Goal: Task Accomplishment & Management: Manage account settings

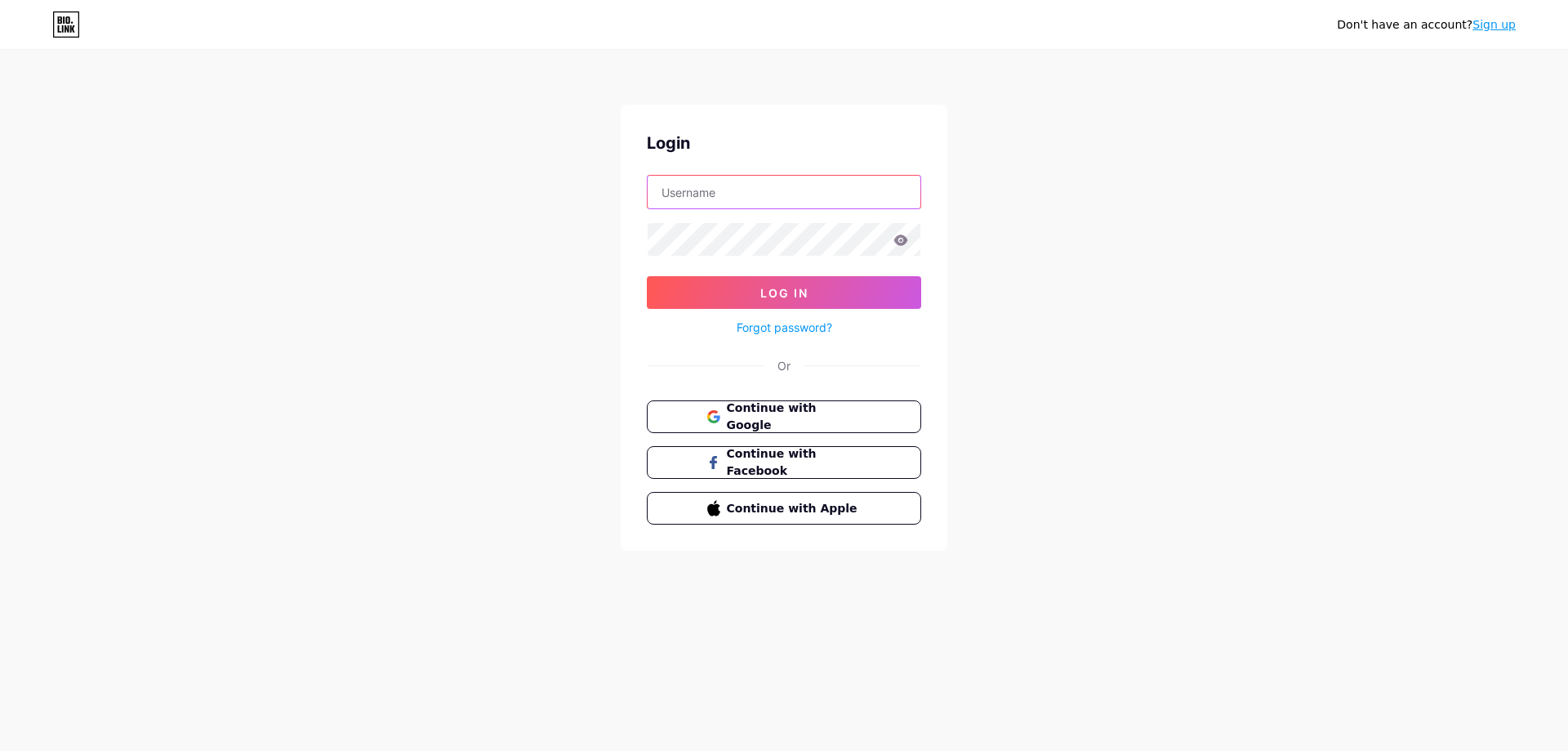
click at [776, 178] on input "text" at bounding box center [784, 191] width 273 height 33
click at [812, 419] on span "Continue with Google" at bounding box center [793, 418] width 137 height 35
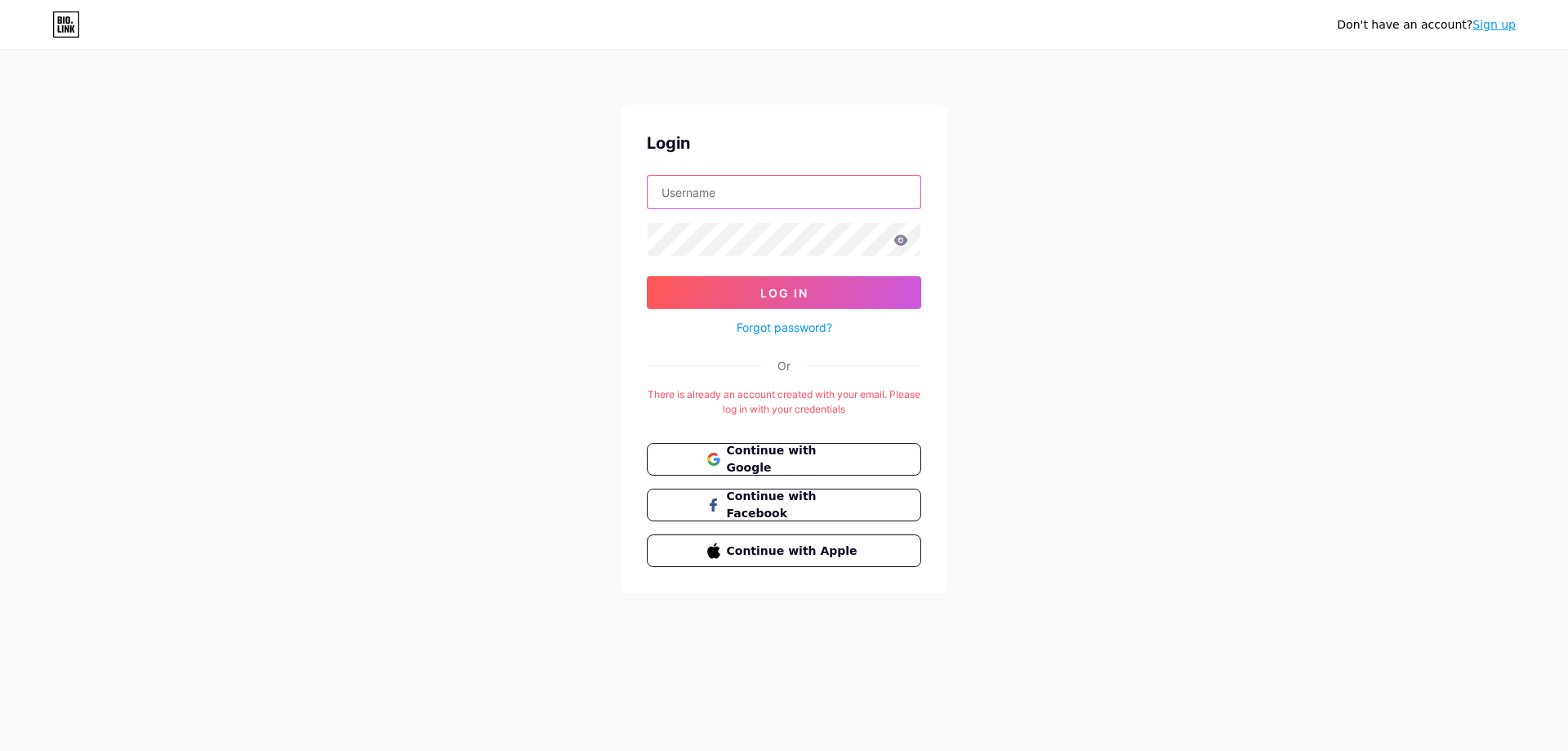
click at [718, 198] on input "text" at bounding box center [784, 191] width 273 height 33
click at [843, 199] on input "text" at bounding box center [784, 191] width 273 height 33
paste input "[EMAIL_ADDRESS][DOMAIN_NAME]"
type input "[EMAIL_ADDRESS][DOMAIN_NAME]"
click at [647, 276] on button "Log In" at bounding box center [784, 292] width 275 height 33
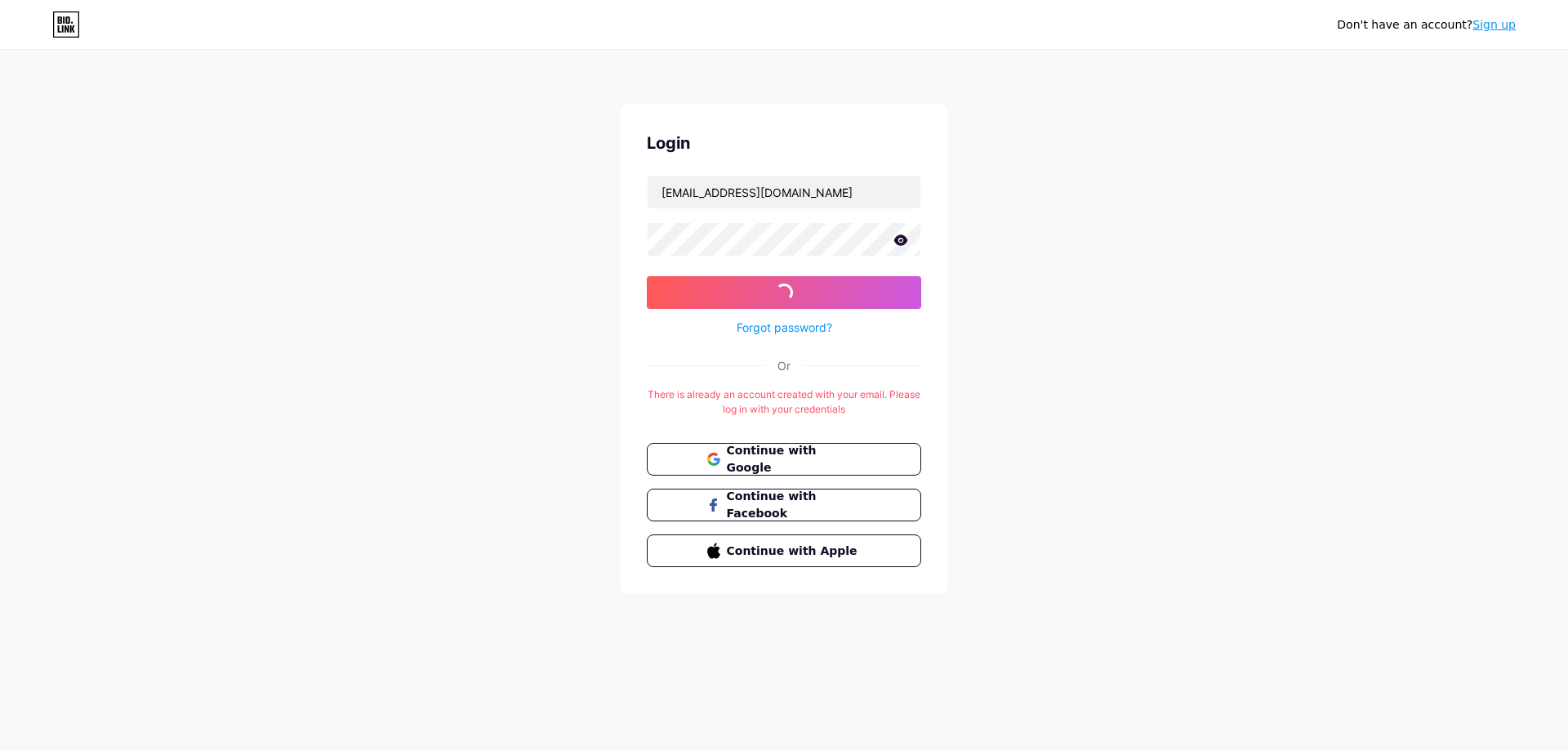
click at [902, 241] on icon at bounding box center [900, 240] width 15 height 12
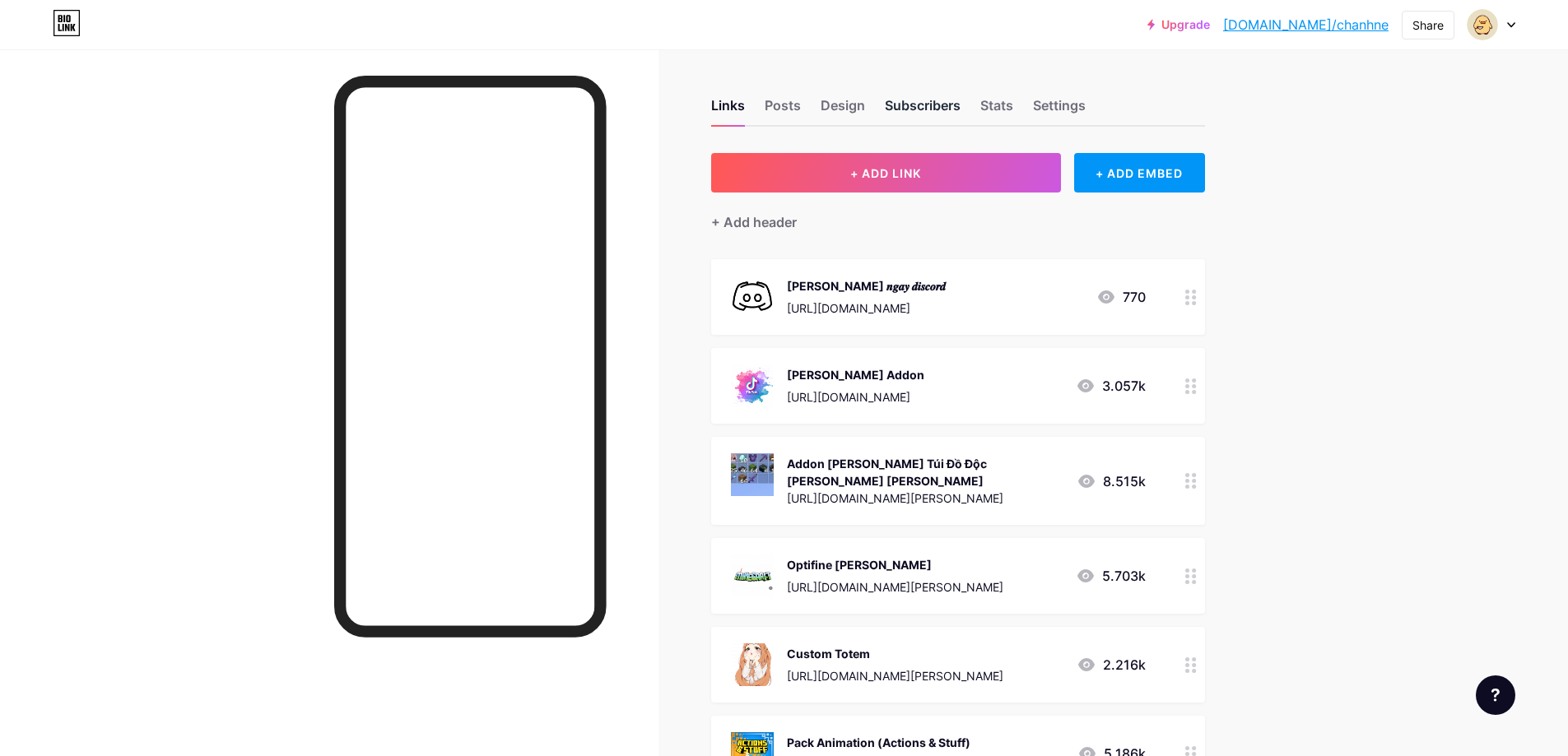
click at [944, 96] on div "Subscribers" at bounding box center [923, 110] width 75 height 30
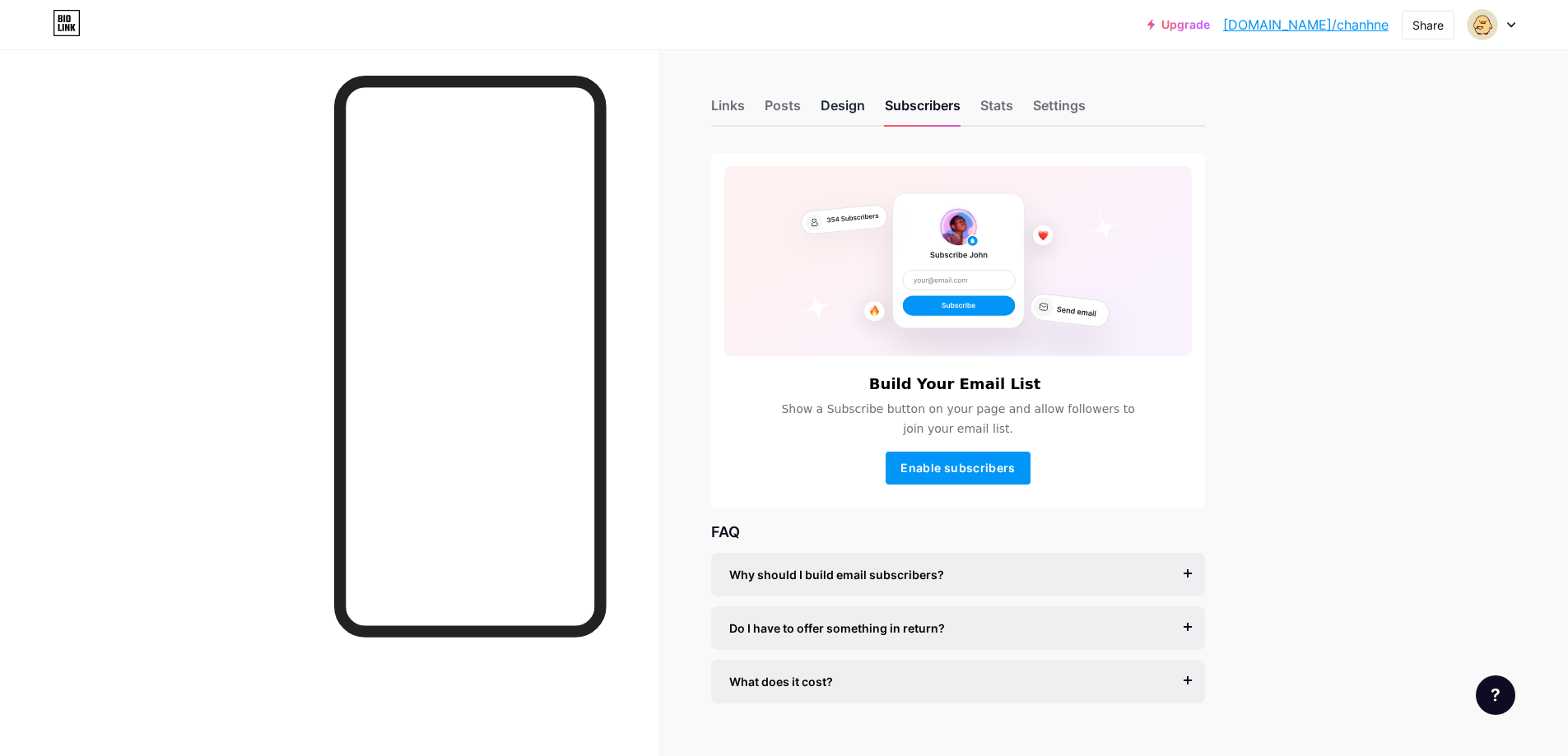
click at [865, 106] on div "Design" at bounding box center [843, 110] width 45 height 30
drag, startPoint x: 966, startPoint y: 102, endPoint x: 1006, endPoint y: 111, distance: 41.0
click at [977, 105] on div "Links Posts Design Subscribers Stats Settings" at bounding box center [959, 98] width 494 height 58
click at [1006, 111] on div "Stats" at bounding box center [996, 110] width 33 height 30
click at [997, 112] on div "Stats" at bounding box center [996, 110] width 33 height 30
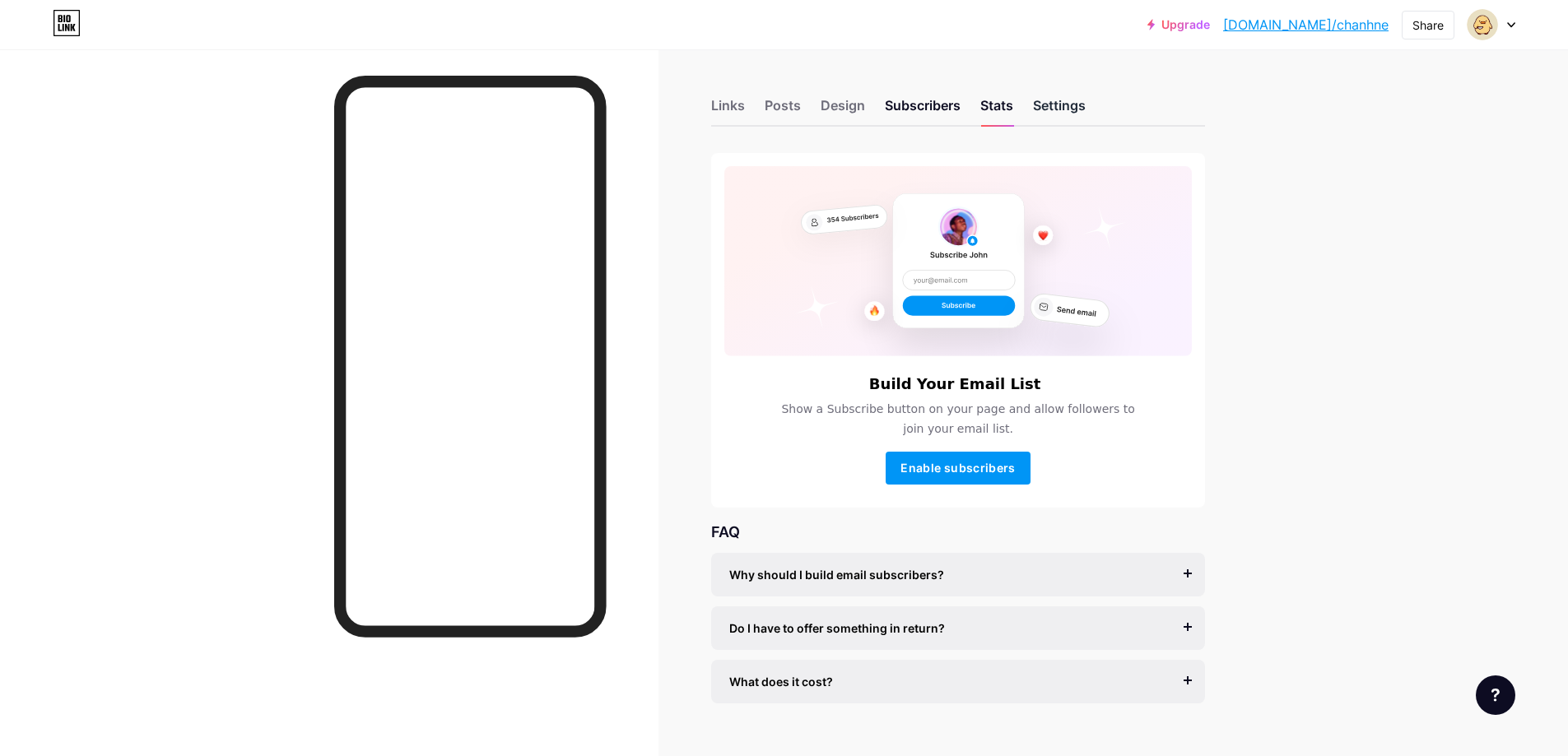
click at [1072, 115] on div "Settings" at bounding box center [1059, 110] width 53 height 30
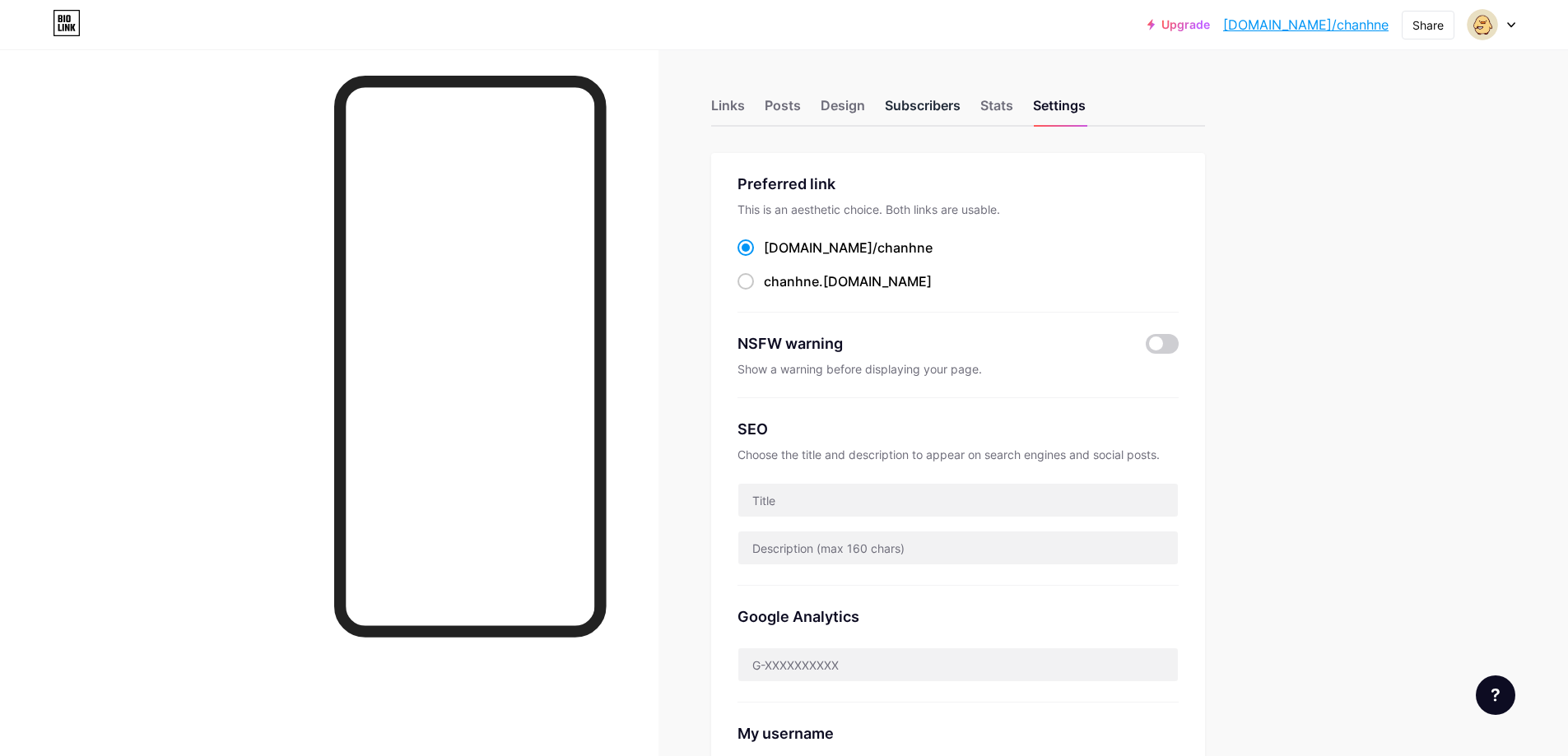
click at [909, 104] on div "Subscribers" at bounding box center [923, 110] width 75 height 30
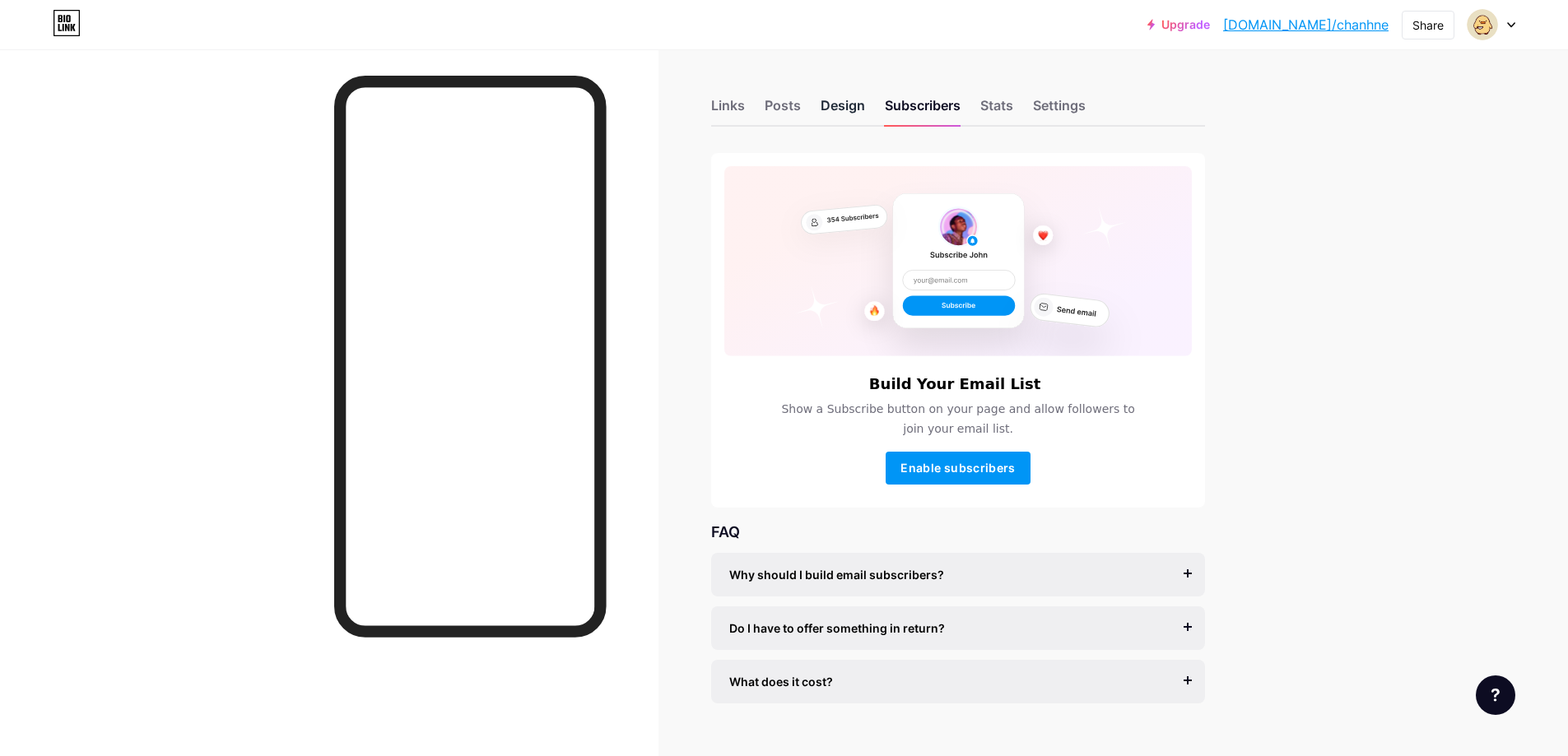
click at [851, 111] on div "Design" at bounding box center [843, 110] width 45 height 30
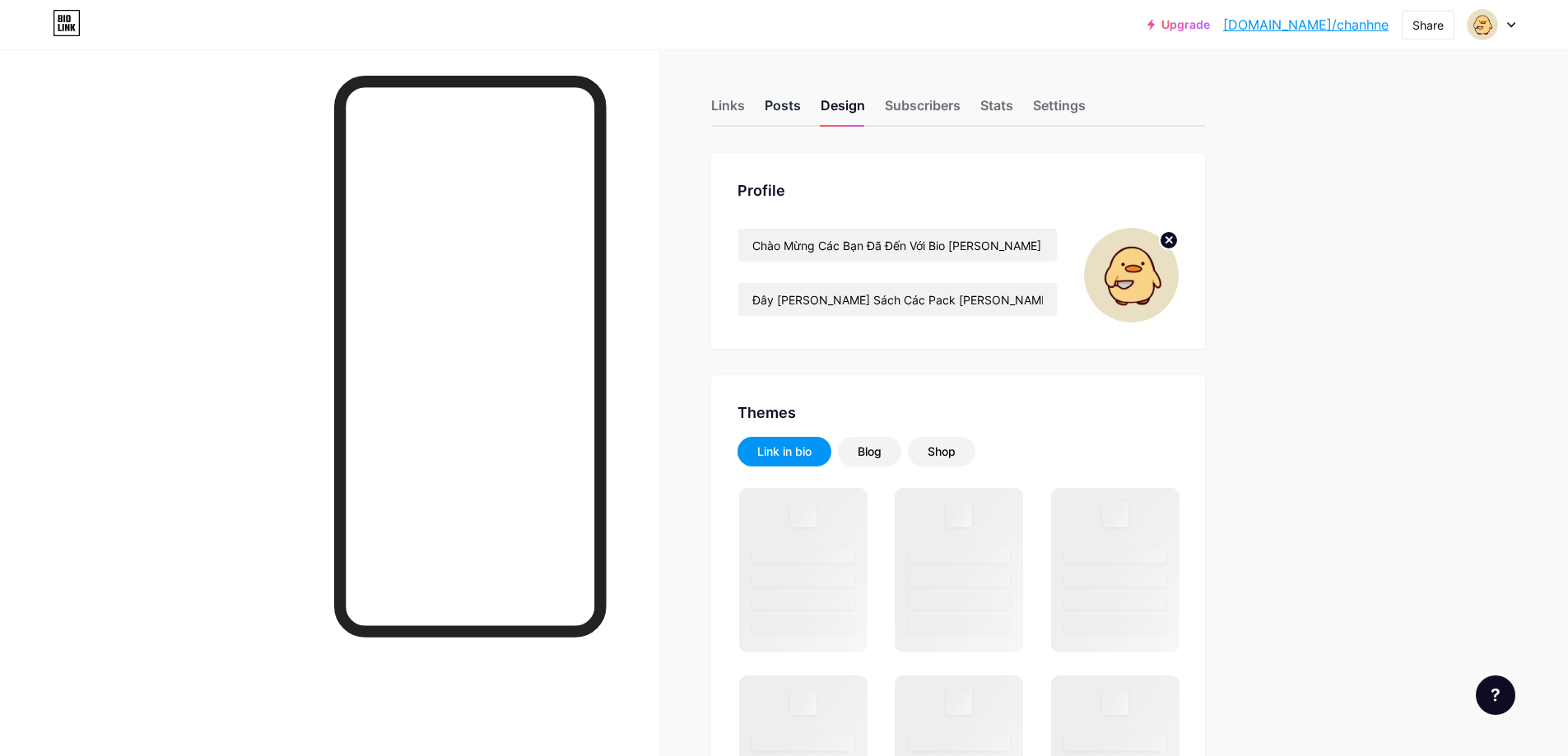
click at [798, 113] on div "Posts" at bounding box center [783, 110] width 36 height 30
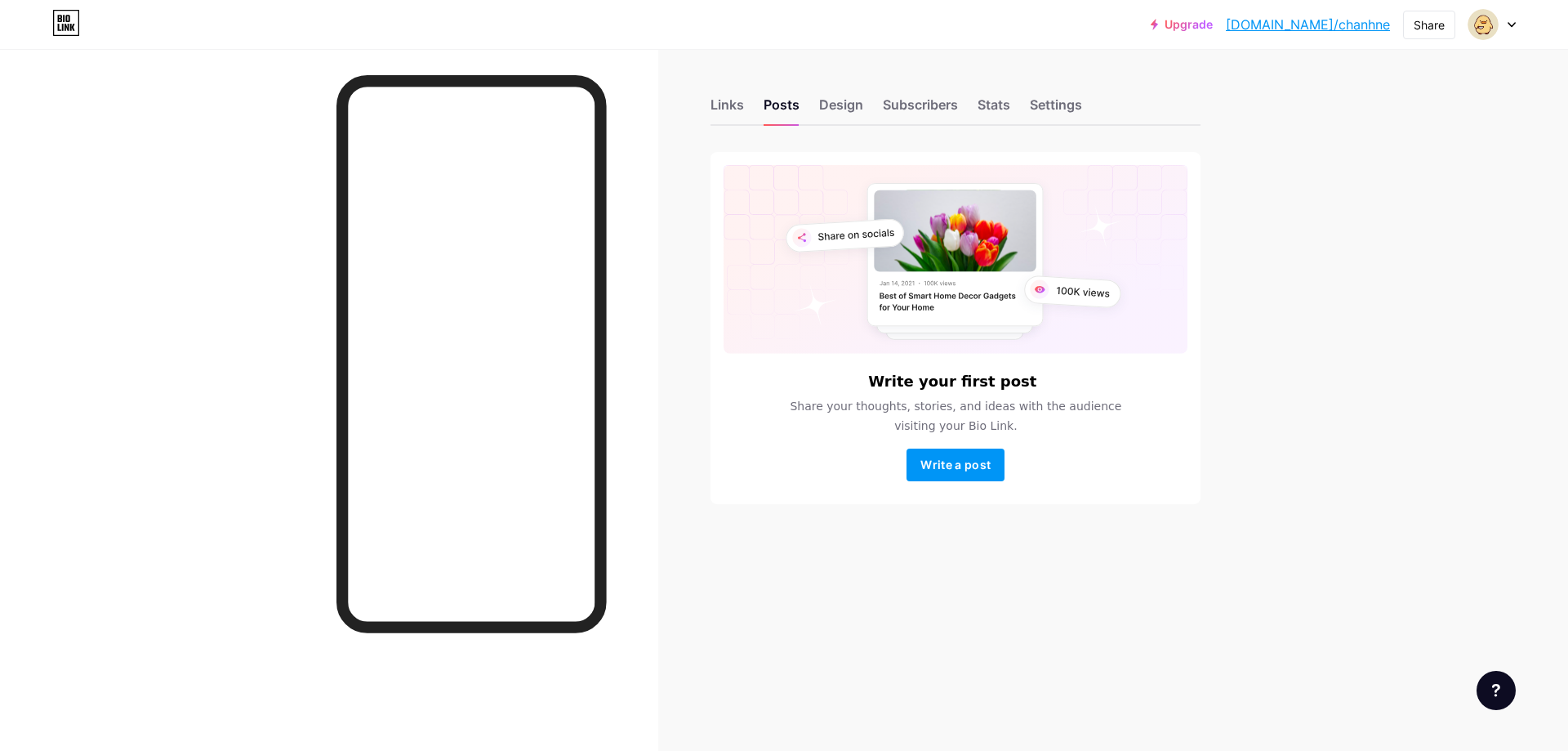
click at [737, 94] on div "Links Posts Design Subscribers Stats Settings" at bounding box center [956, 98] width 490 height 57
click at [728, 104] on div "Links" at bounding box center [728, 109] width 33 height 30
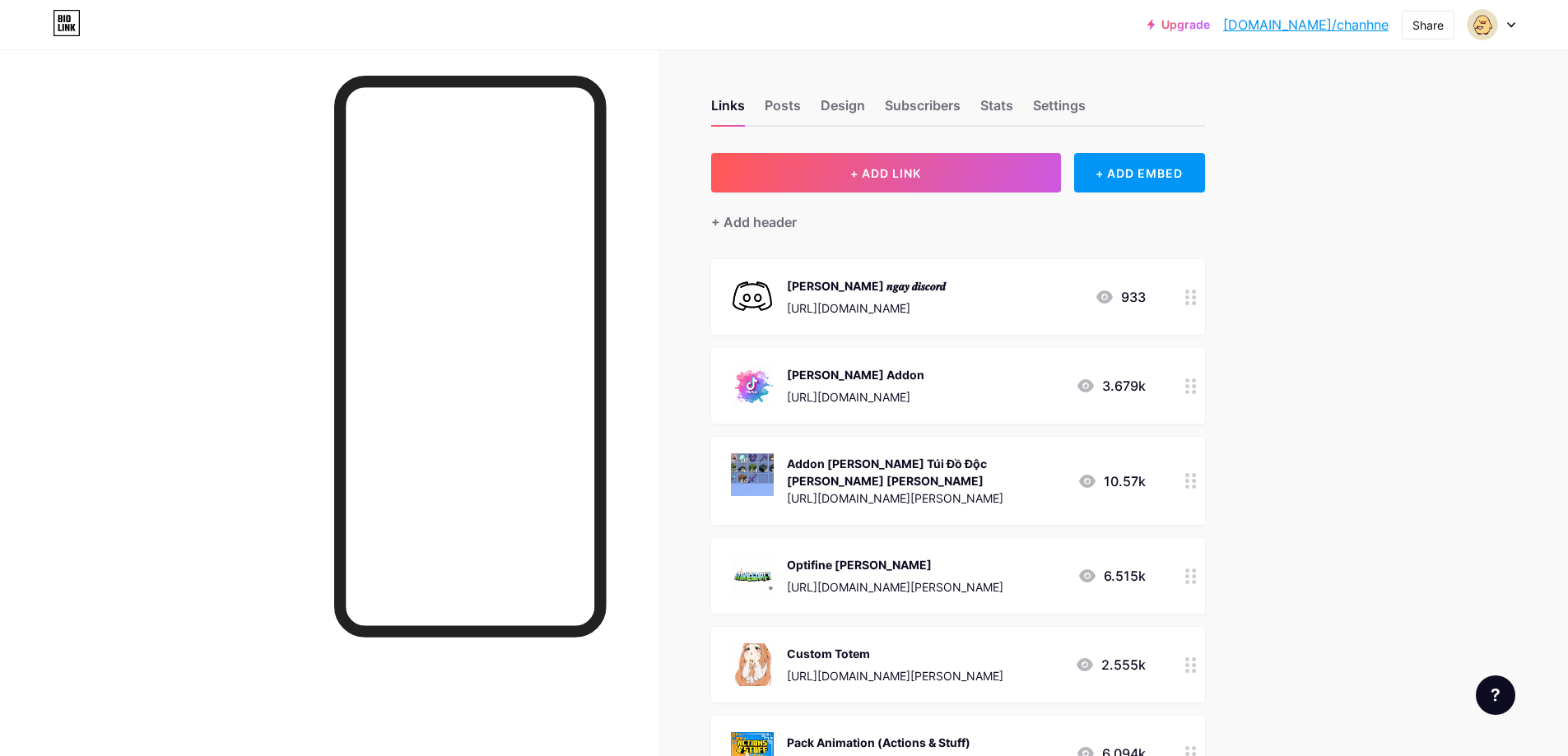
drag, startPoint x: 1358, startPoint y: 322, endPoint x: 1333, endPoint y: 329, distance: 26.0
click at [1052, 120] on div "Settings" at bounding box center [1059, 110] width 53 height 30
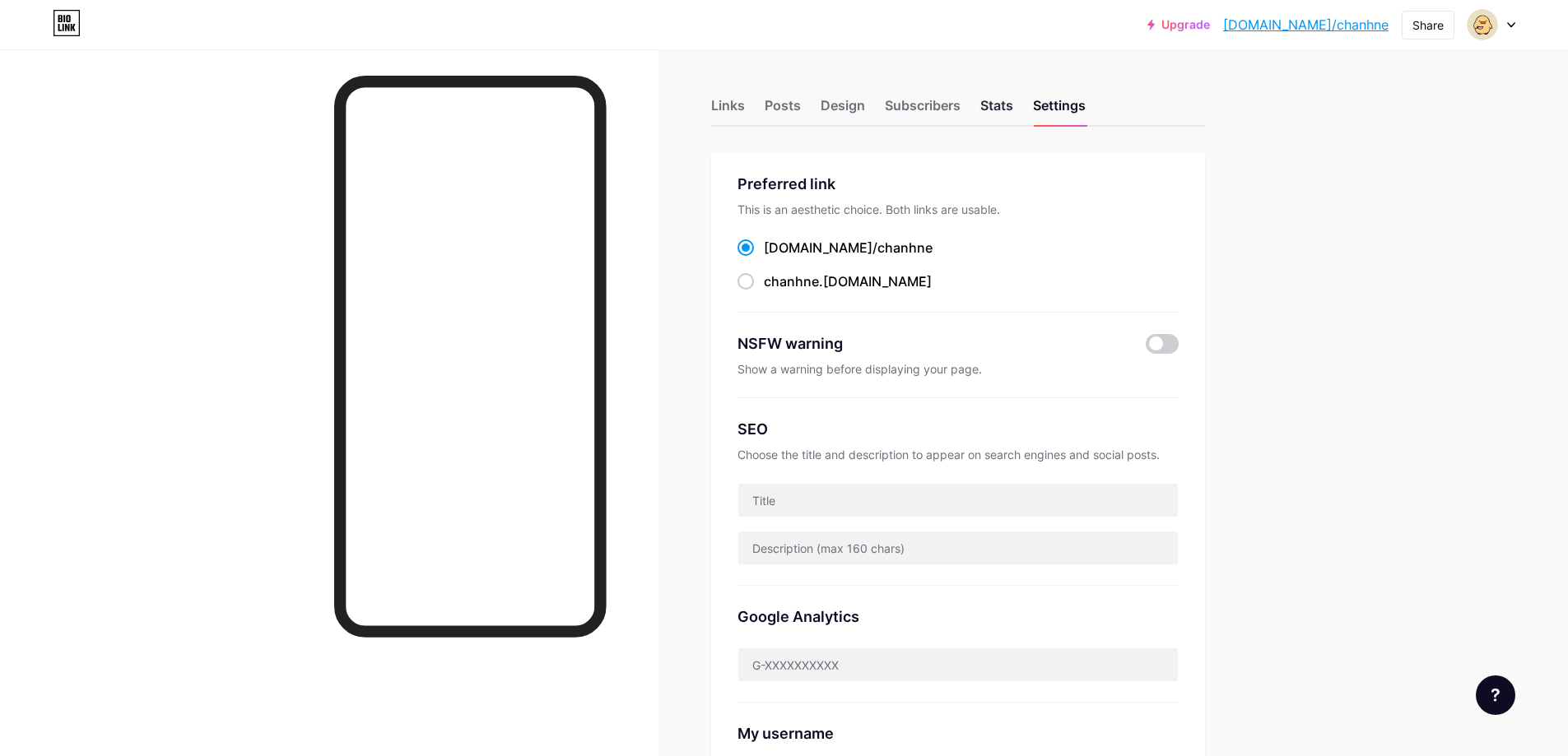
click at [1008, 118] on div "Stats" at bounding box center [996, 110] width 33 height 30
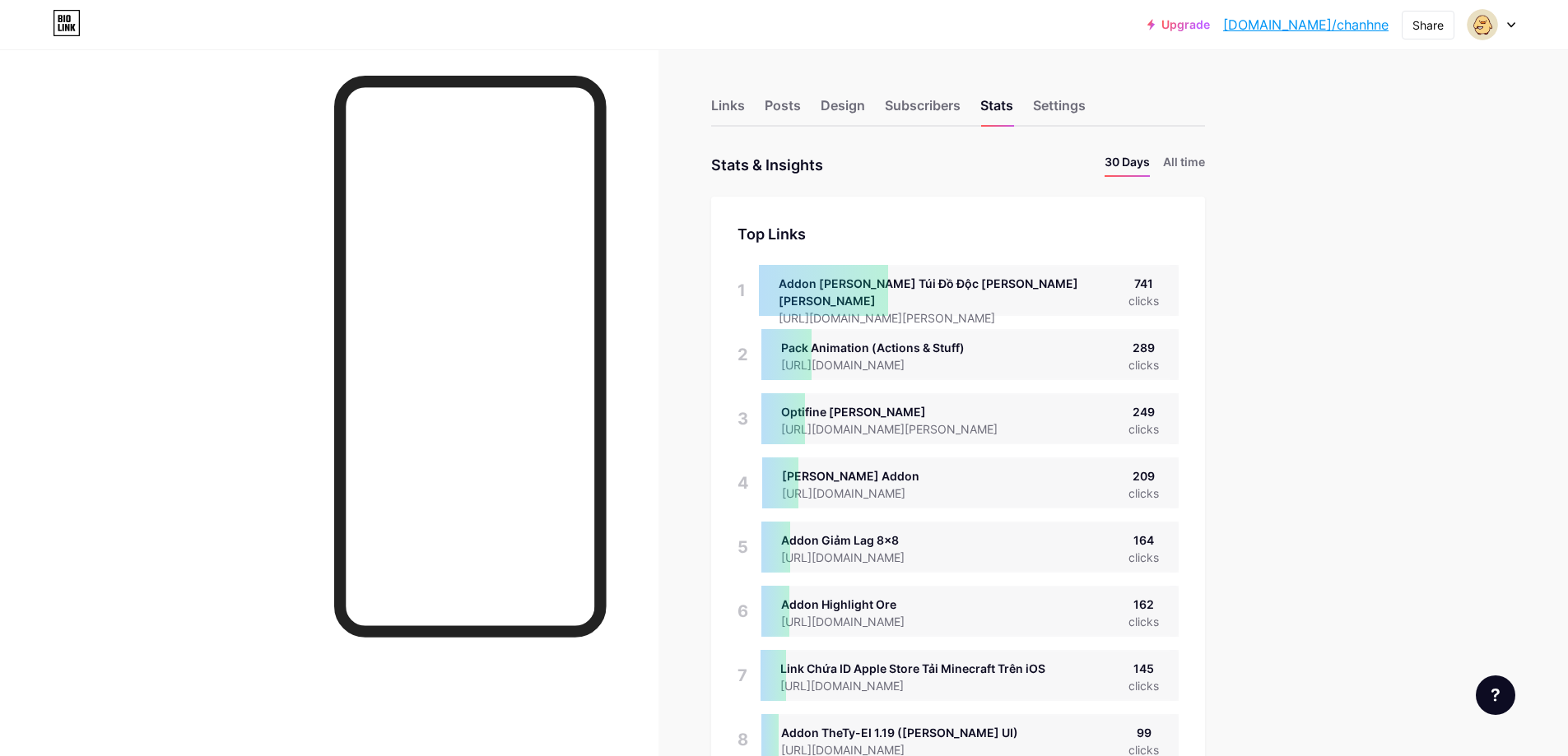
scroll to position [756, 1568]
click at [1193, 159] on li "All time" at bounding box center [1184, 165] width 42 height 24
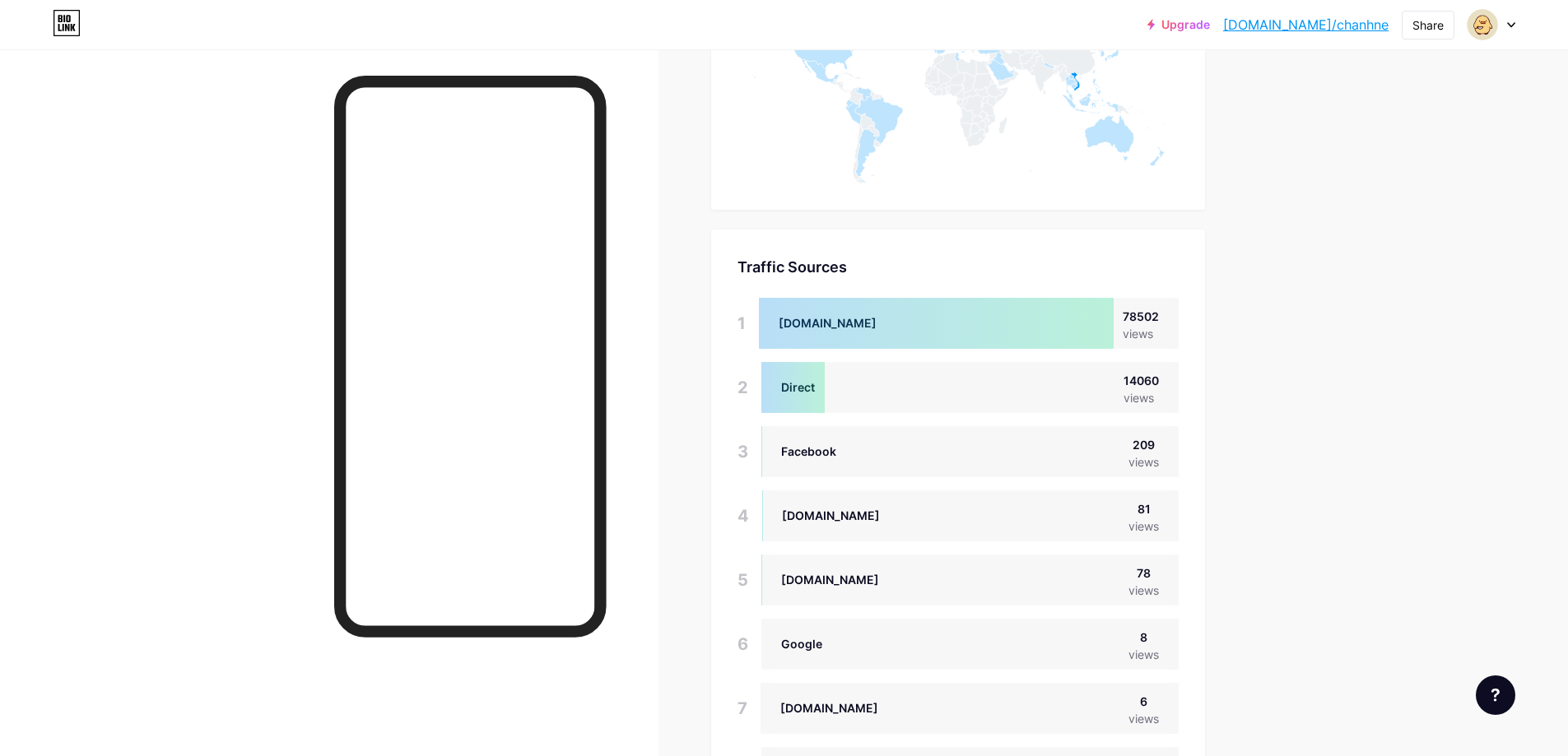
scroll to position [1975, 0]
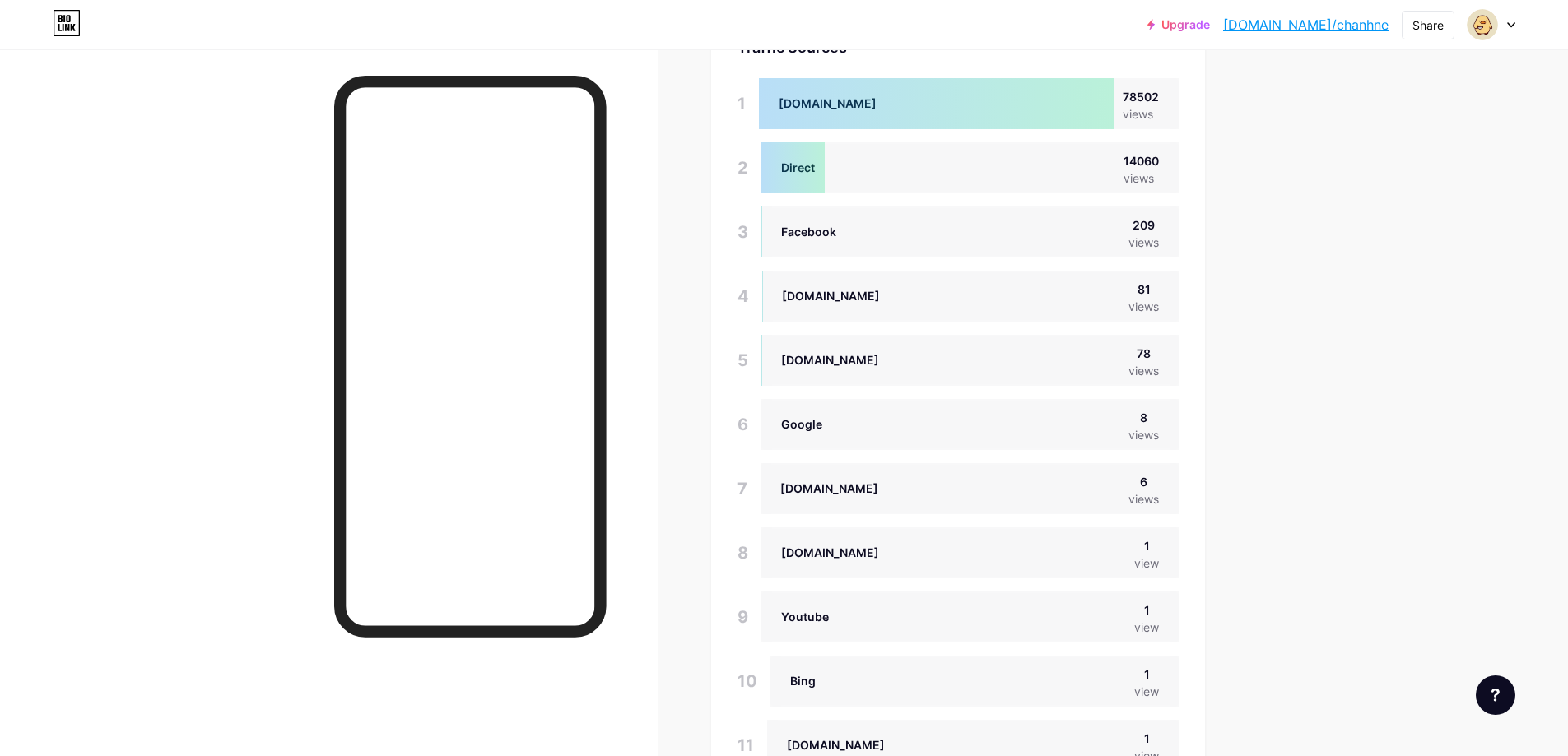
drag, startPoint x: 1580, startPoint y: 755, endPoint x: 1316, endPoint y: 253, distance: 567.2
